Goal: Task Accomplishment & Management: Use online tool/utility

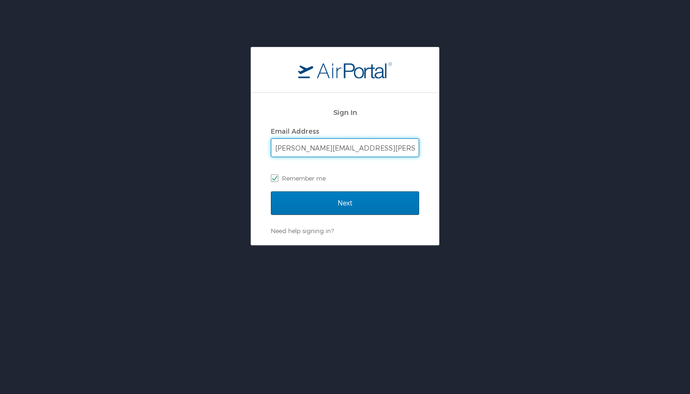
click at [345, 203] on input "Next" at bounding box center [345, 203] width 148 height 23
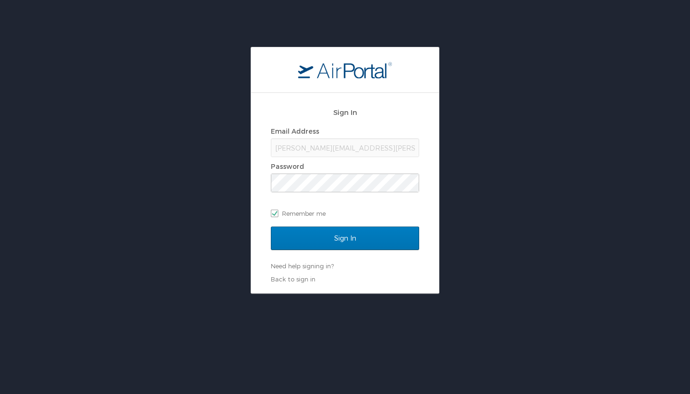
click at [345, 238] on input "Sign In" at bounding box center [345, 238] width 148 height 23
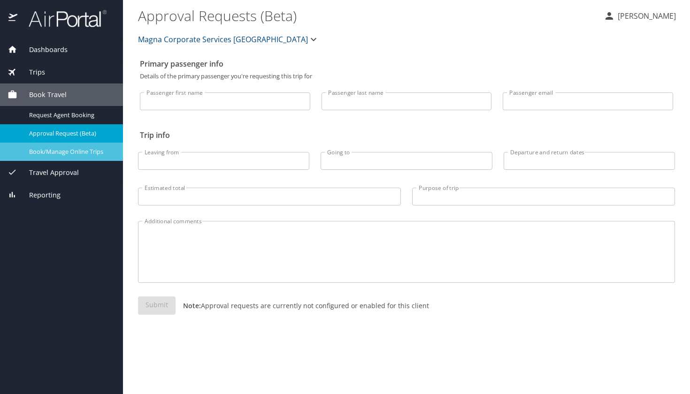
click at [64, 156] on div "Book/Manage Online Trips" at bounding box center [62, 151] width 108 height 11
